Goal: Ask a question

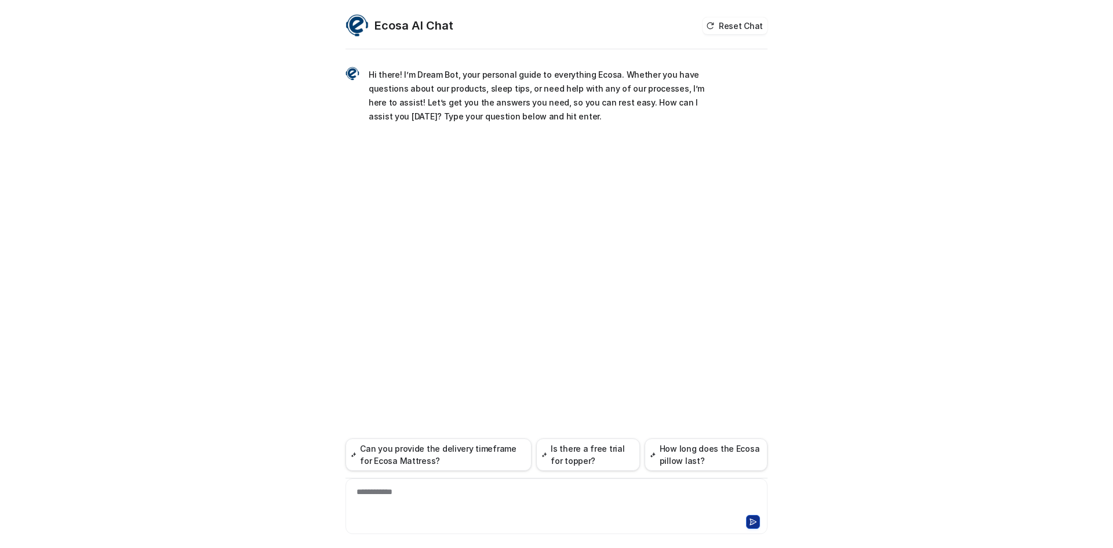
click at [570, 534] on div "**********" at bounding box center [556, 300] width 422 height 496
click at [596, 506] on div at bounding box center [556, 499] width 416 height 27
paste div
click at [748, 522] on button at bounding box center [753, 522] width 14 height 14
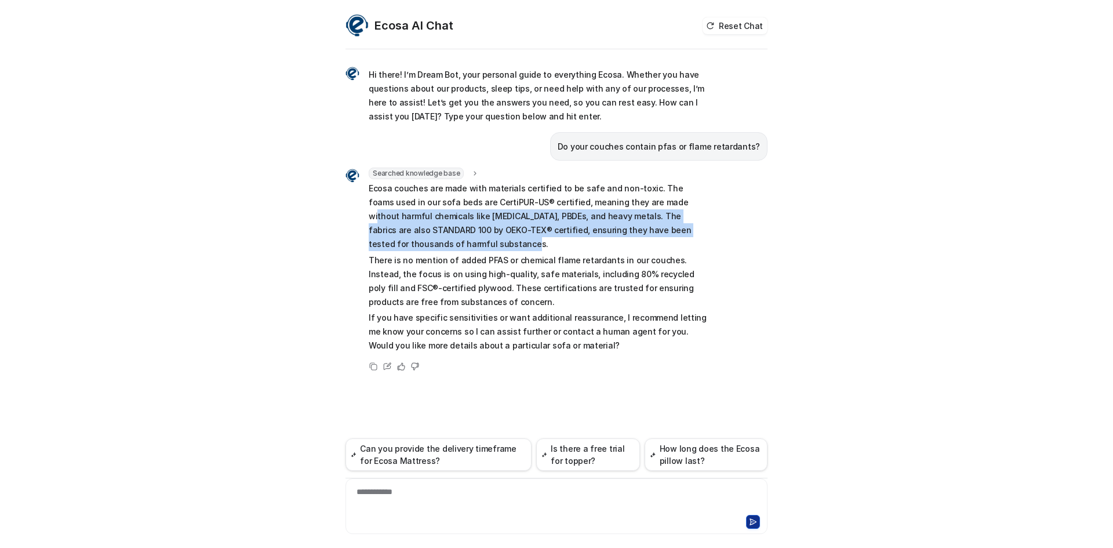
drag, startPoint x: 759, startPoint y: 227, endPoint x: 634, endPoint y: 203, distance: 127.6
click at [634, 203] on div "**********" at bounding box center [556, 274] width 1113 height 548
click at [650, 205] on p "Ecosa couches are made with materials certified to be safe and non-toxic. The f…" at bounding box center [538, 216] width 339 height 70
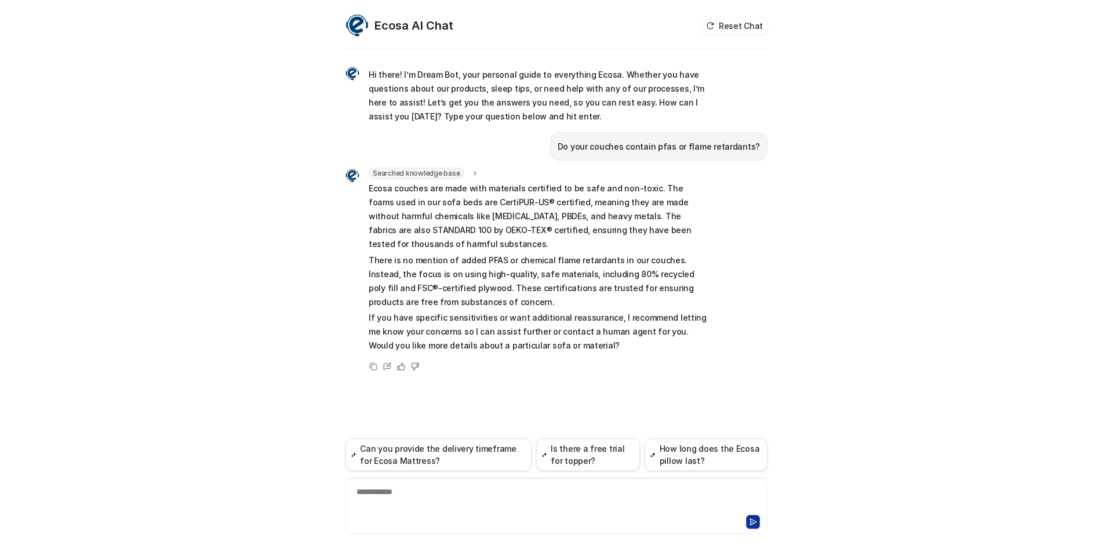
click at [965, 220] on div "**********" at bounding box center [556, 274] width 1113 height 548
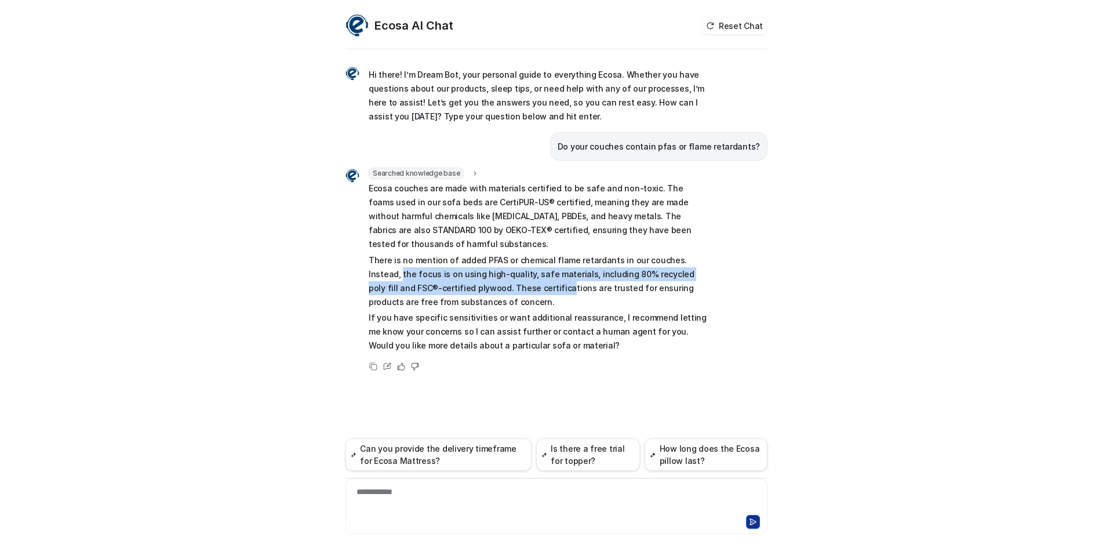
drag, startPoint x: 369, startPoint y: 276, endPoint x: 516, endPoint y: 283, distance: 147.4
click at [516, 283] on p "There is no mention of added PFAS or chemical flame retardants in our couches. …" at bounding box center [538, 281] width 339 height 56
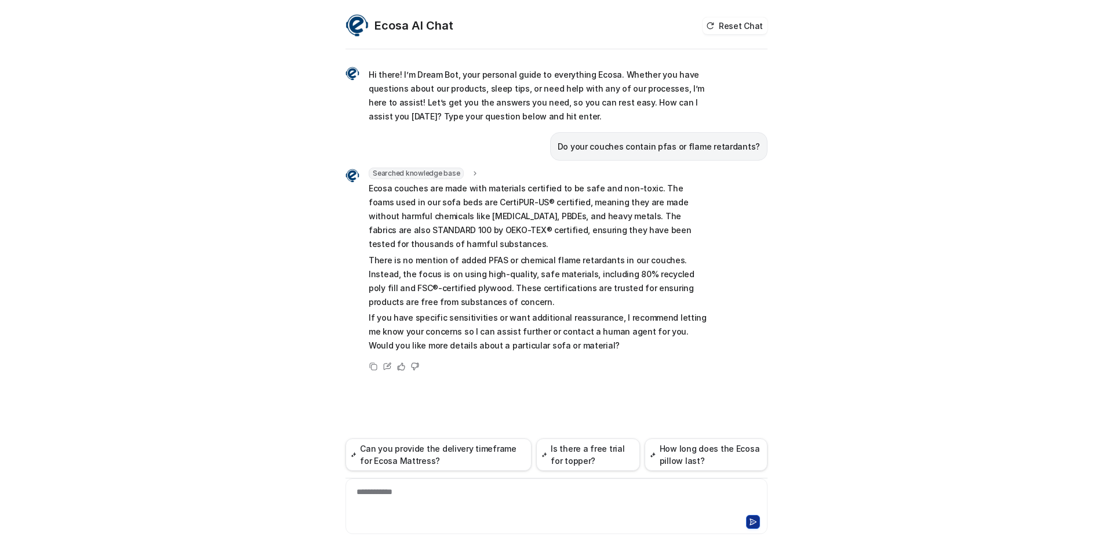
click at [553, 293] on p "There is no mention of added PFAS or chemical flame retardants in our couches. …" at bounding box center [538, 281] width 339 height 56
drag, startPoint x: 443, startPoint y: 291, endPoint x: 545, endPoint y: 290, distance: 101.4
click at [545, 290] on p "There is no mention of added PFAS or chemical flame retardants in our couches. …" at bounding box center [538, 281] width 339 height 56
click at [550, 304] on p "There is no mention of added PFAS or chemical flame retardants in our couches. …" at bounding box center [538, 281] width 339 height 56
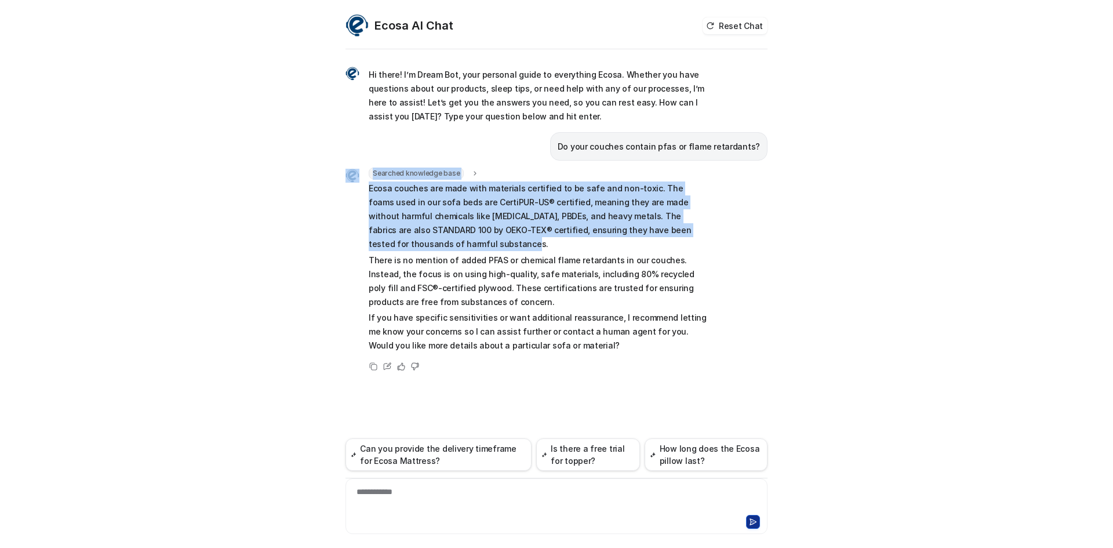
drag, startPoint x: 362, startPoint y: 184, endPoint x: 429, endPoint y: 242, distance: 89.2
click at [429, 242] on div "Searched knowledge base search_queries : "couch materials pfas flame retardants…" at bounding box center [526, 261] width 362 height 187
copy div "Searched knowledge base search_queries : "couch materials pfas flame retardants…"
